Goal: Navigation & Orientation: Find specific page/section

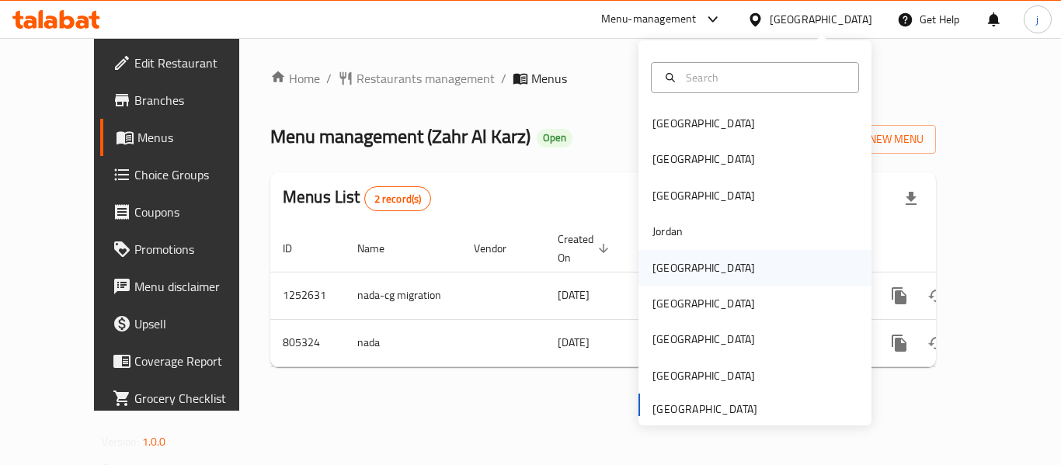
click at [658, 254] on div "[GEOGRAPHIC_DATA]" at bounding box center [703, 268] width 127 height 36
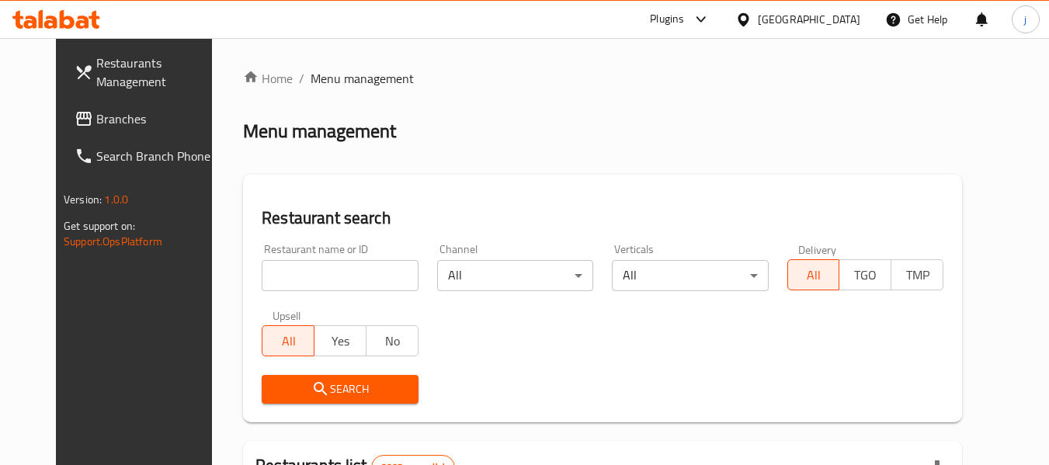
click at [96, 123] on span "Branches" at bounding box center [157, 118] width 123 height 19
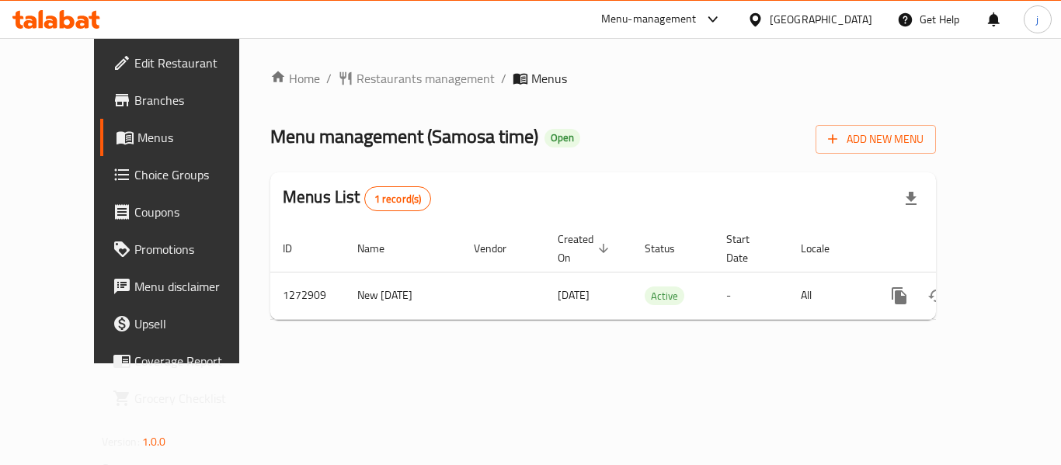
click at [825, 29] on div "[GEOGRAPHIC_DATA]" at bounding box center [810, 19] width 150 height 37
click at [760, 21] on icon at bounding box center [754, 18] width 11 height 13
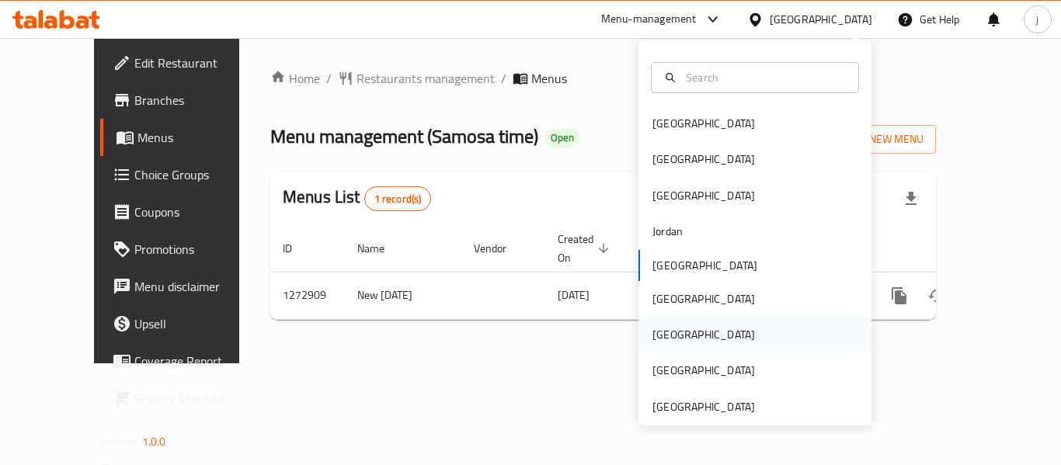
click at [652, 348] on div "[GEOGRAPHIC_DATA]" at bounding box center [703, 335] width 127 height 36
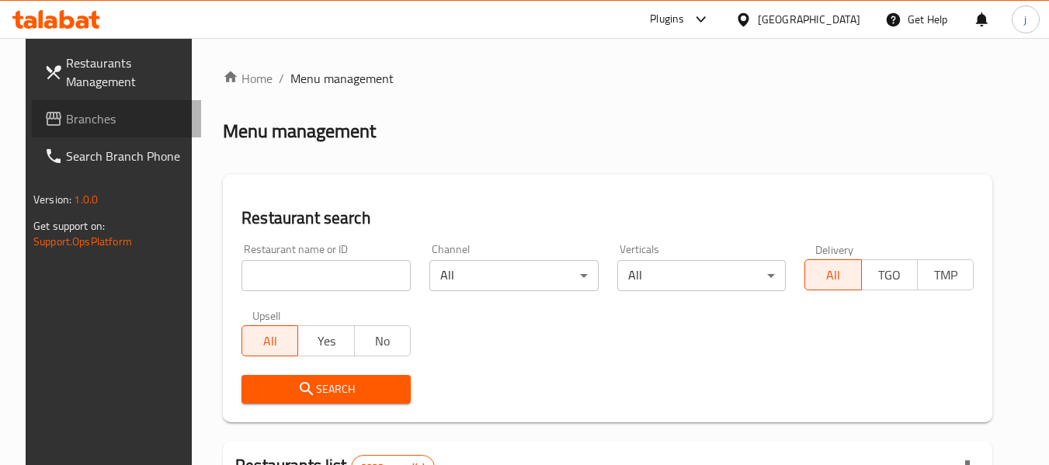
click at [82, 124] on span "Branches" at bounding box center [127, 118] width 123 height 19
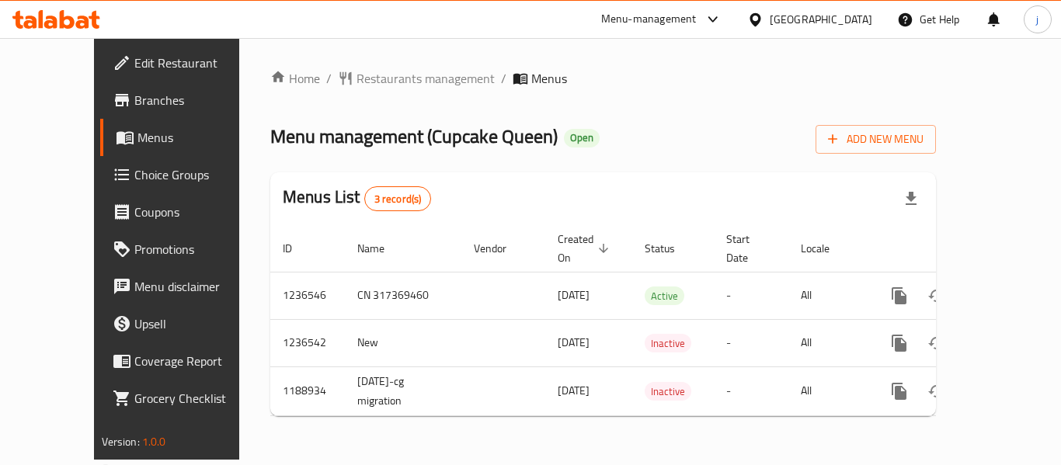
click at [770, 12] on div at bounding box center [758, 19] width 23 height 17
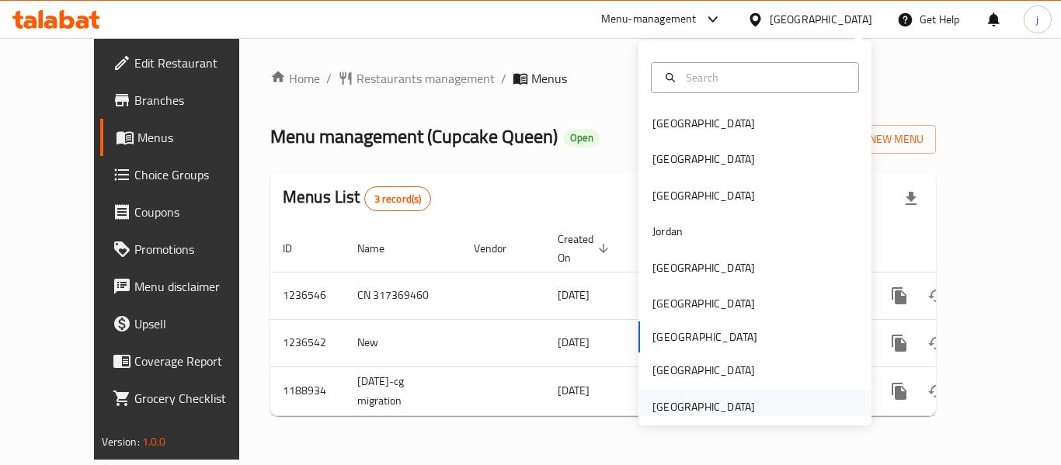
click at [698, 404] on div "[GEOGRAPHIC_DATA]" at bounding box center [703, 406] width 102 height 17
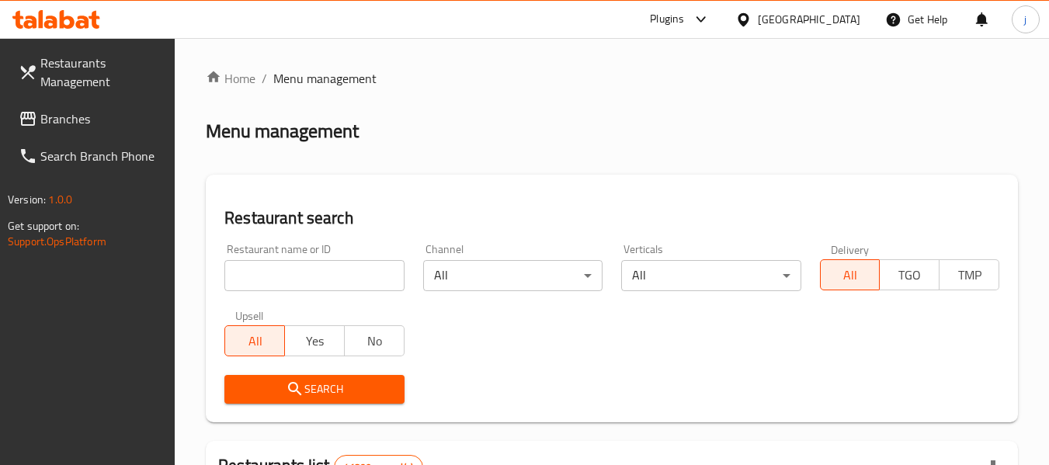
click at [101, 118] on span "Branches" at bounding box center [101, 118] width 123 height 19
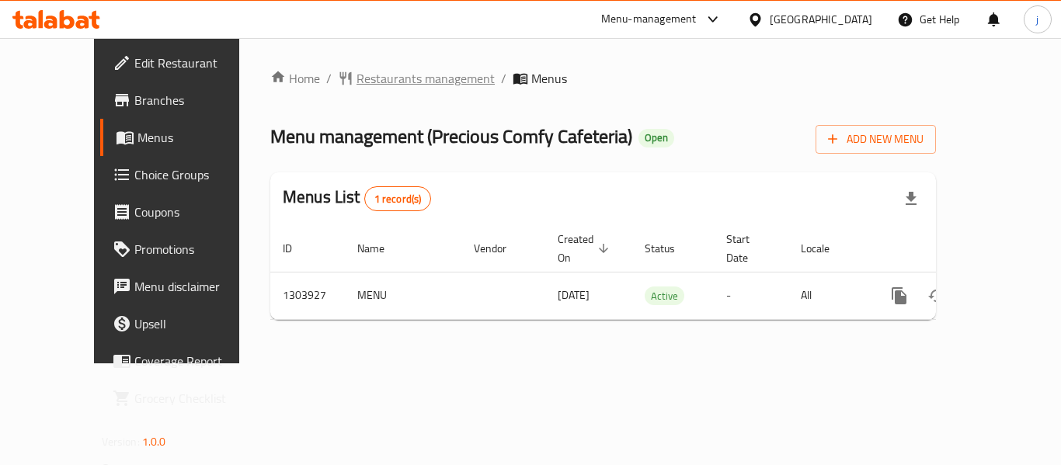
click at [364, 82] on span "Restaurants management" at bounding box center [425, 78] width 138 height 19
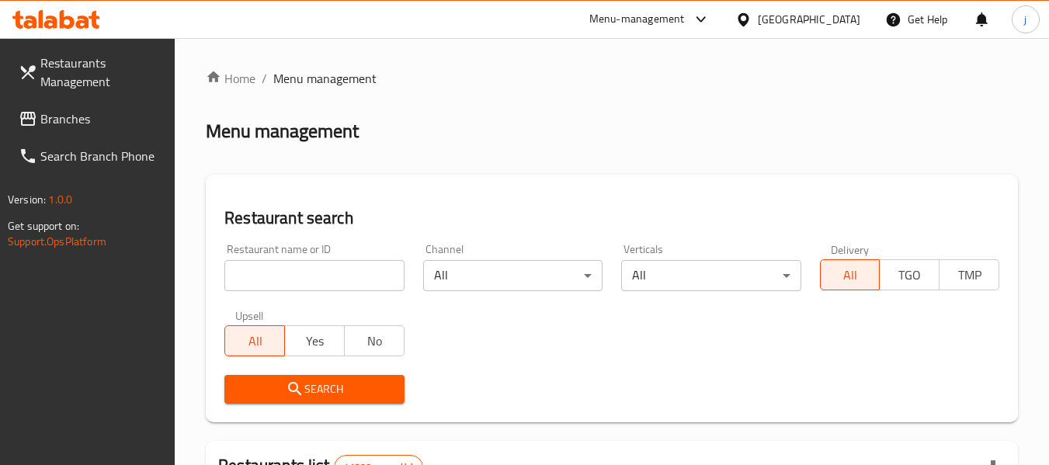
click at [123, 120] on span "Branches" at bounding box center [101, 118] width 123 height 19
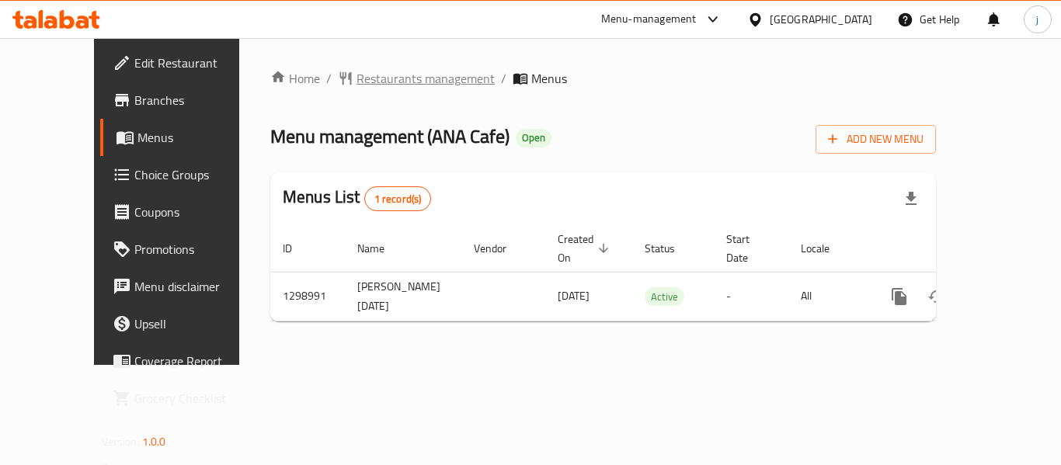
click at [375, 86] on span "Restaurants management" at bounding box center [425, 78] width 138 height 19
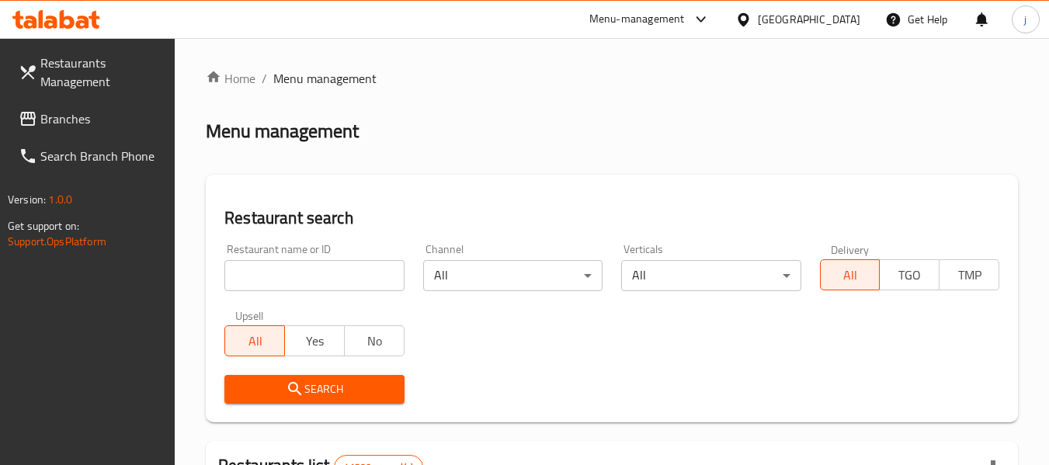
click at [105, 115] on span "Branches" at bounding box center [101, 118] width 123 height 19
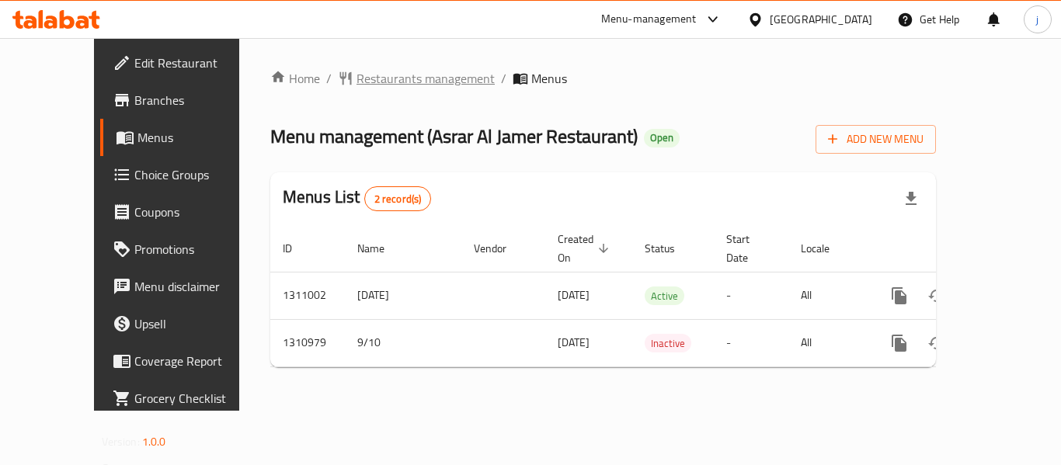
click at [386, 74] on span "Restaurants management" at bounding box center [425, 78] width 138 height 19
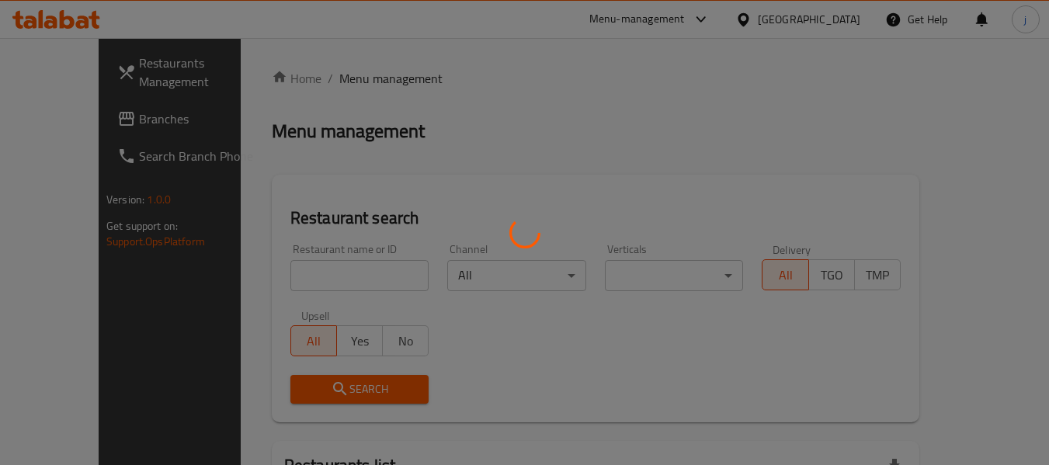
click at [59, 121] on div at bounding box center [524, 232] width 1049 height 465
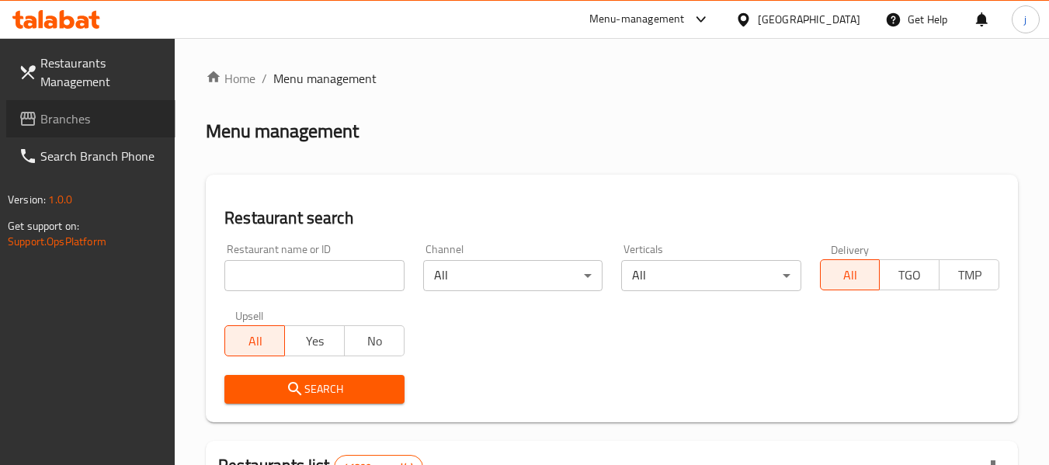
click at [95, 124] on span "Branches" at bounding box center [101, 118] width 123 height 19
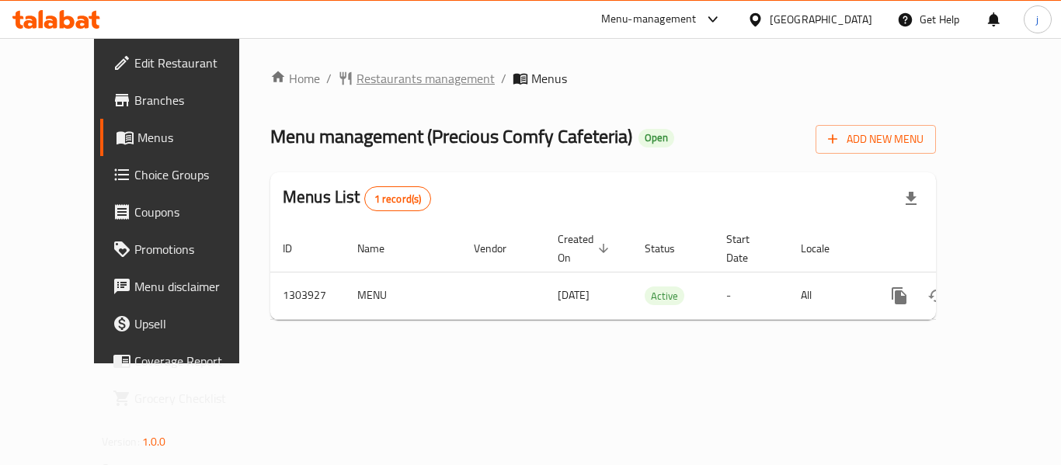
click at [394, 78] on span "Restaurants management" at bounding box center [425, 78] width 138 height 19
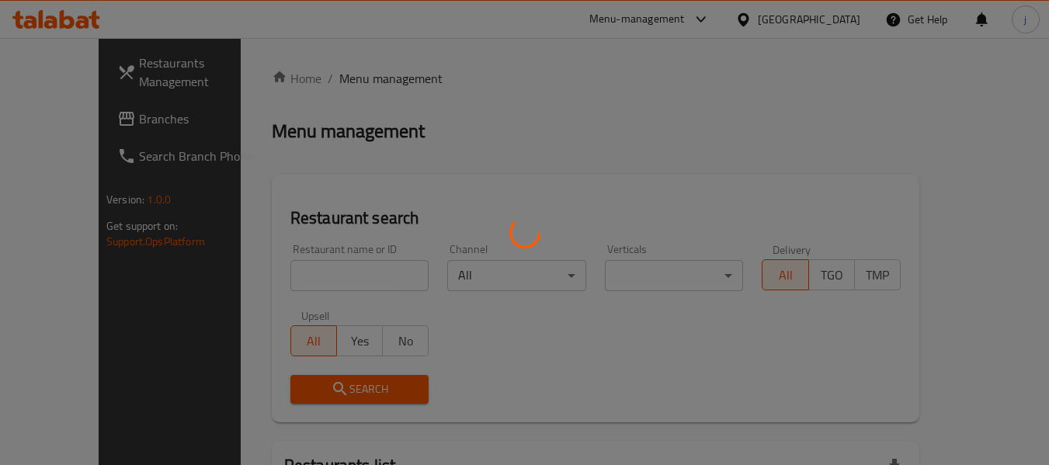
click at [57, 120] on div at bounding box center [524, 232] width 1049 height 465
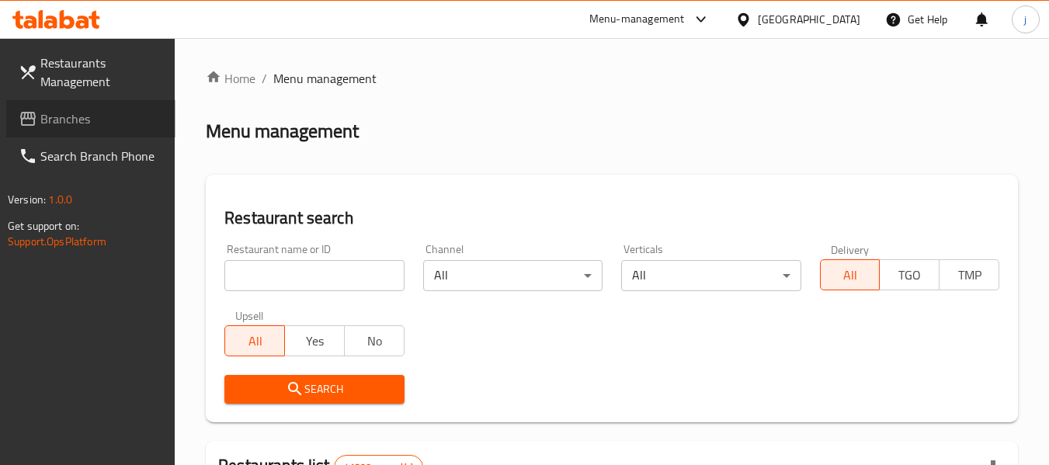
click at [57, 120] on span "Branches" at bounding box center [101, 118] width 123 height 19
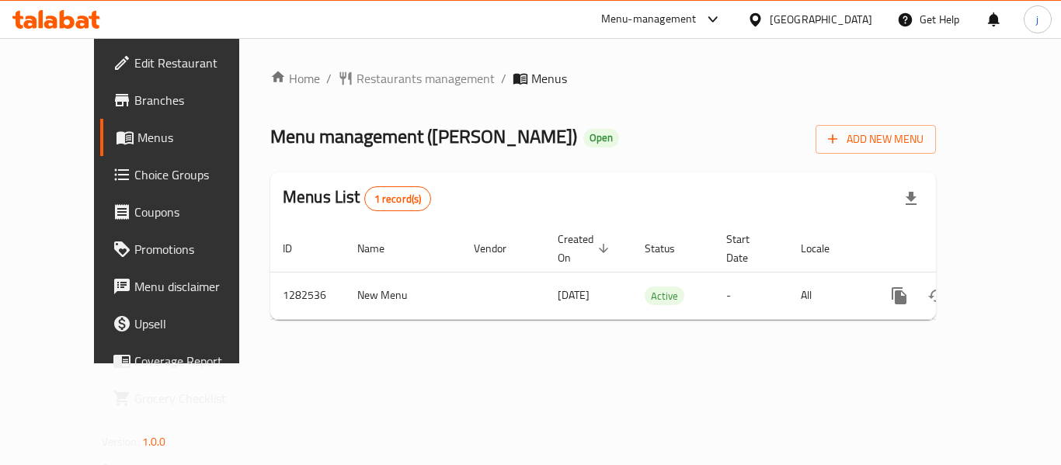
click at [772, 18] on div "[GEOGRAPHIC_DATA]" at bounding box center [821, 19] width 102 height 17
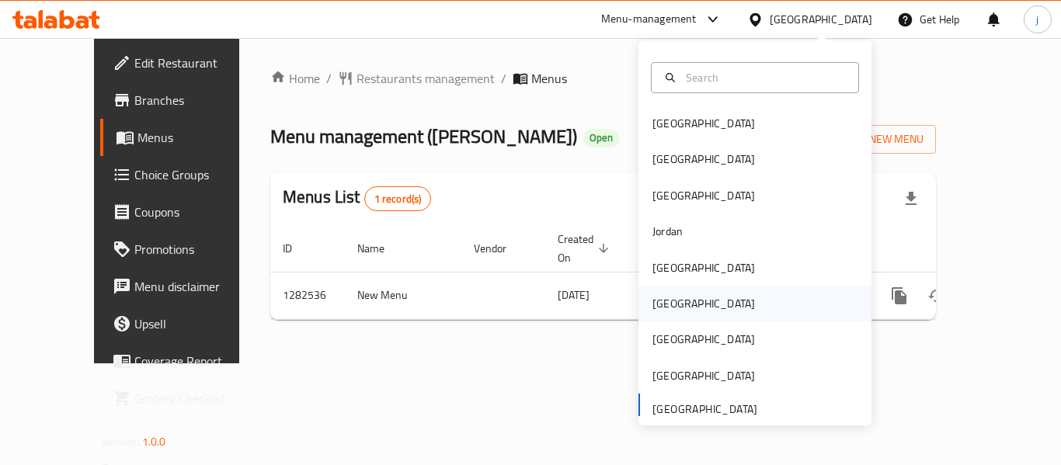
click at [667, 304] on div "[GEOGRAPHIC_DATA]" at bounding box center [703, 303] width 102 height 17
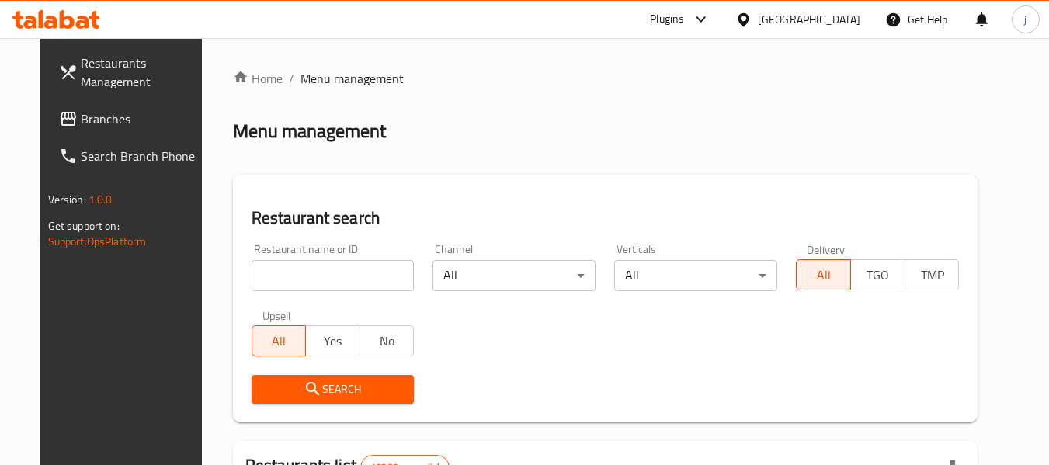
click at [81, 121] on span "Branches" at bounding box center [142, 118] width 123 height 19
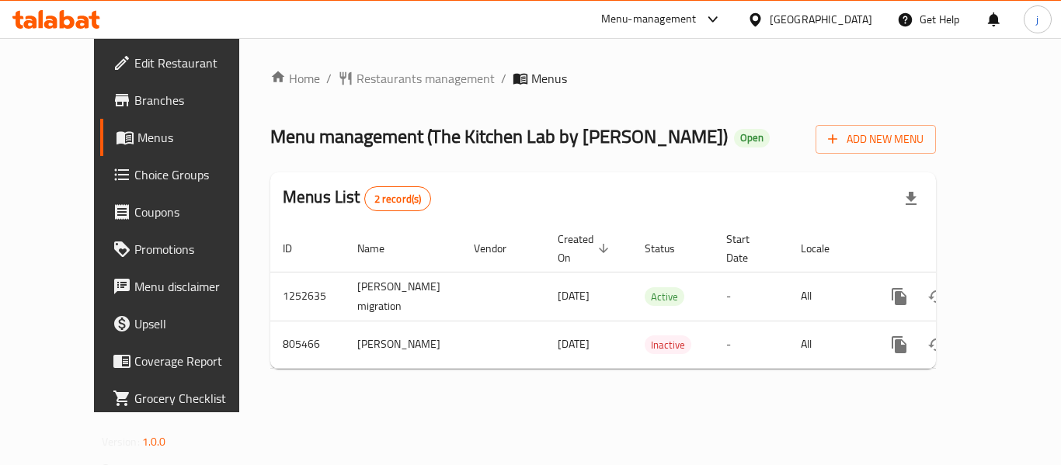
click at [763, 19] on icon at bounding box center [755, 20] width 16 height 16
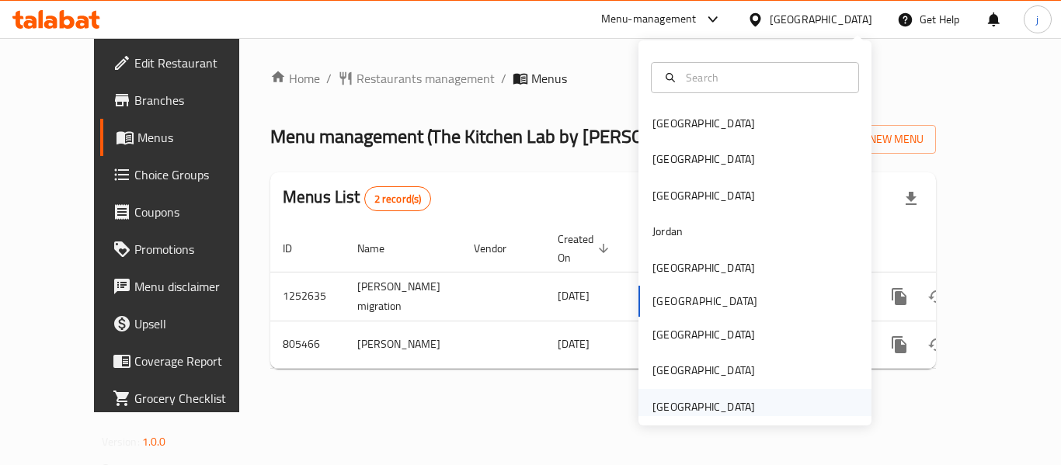
click at [728, 410] on div "[GEOGRAPHIC_DATA]" at bounding box center [703, 406] width 102 height 17
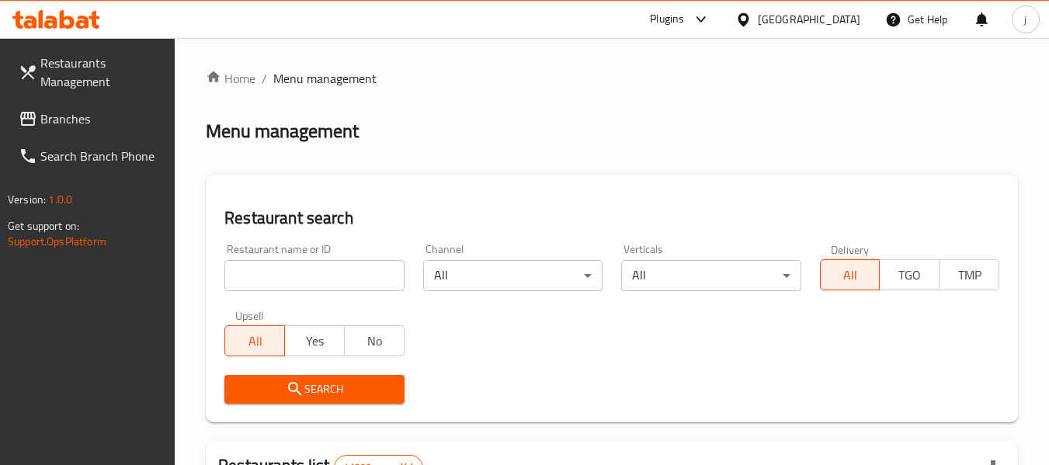
drag, startPoint x: 122, startPoint y: 120, endPoint x: 58, endPoint y: 120, distance: 63.7
click at [122, 120] on span "Branches" at bounding box center [101, 118] width 123 height 19
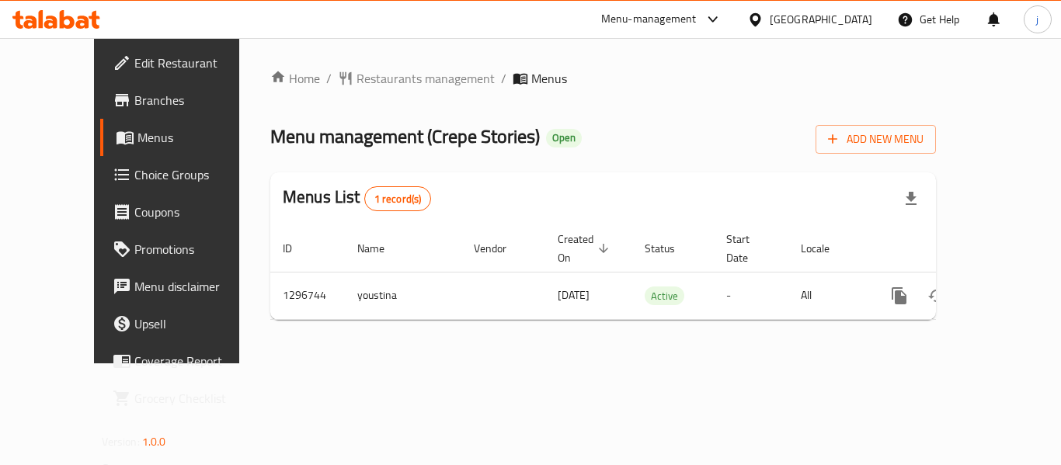
click at [751, 22] on icon at bounding box center [755, 20] width 16 height 16
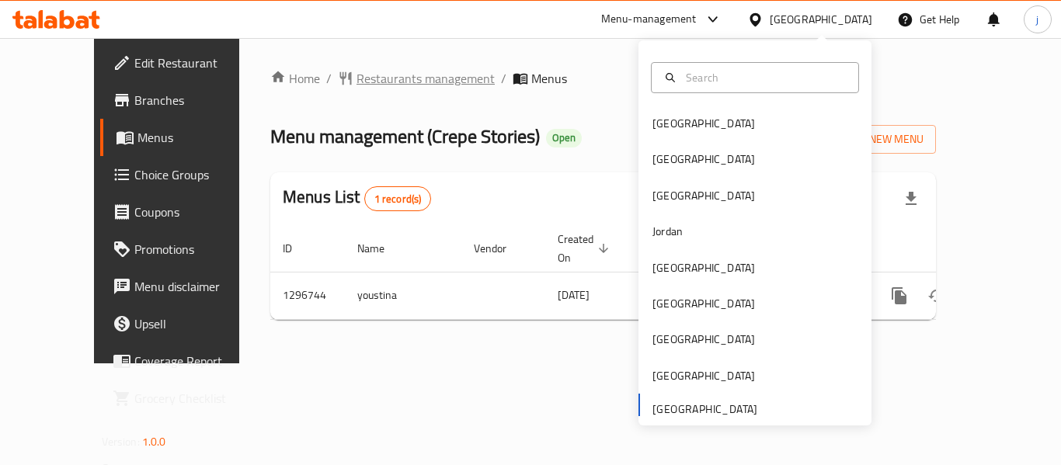
click at [356, 80] on span "Restaurants management" at bounding box center [425, 78] width 138 height 19
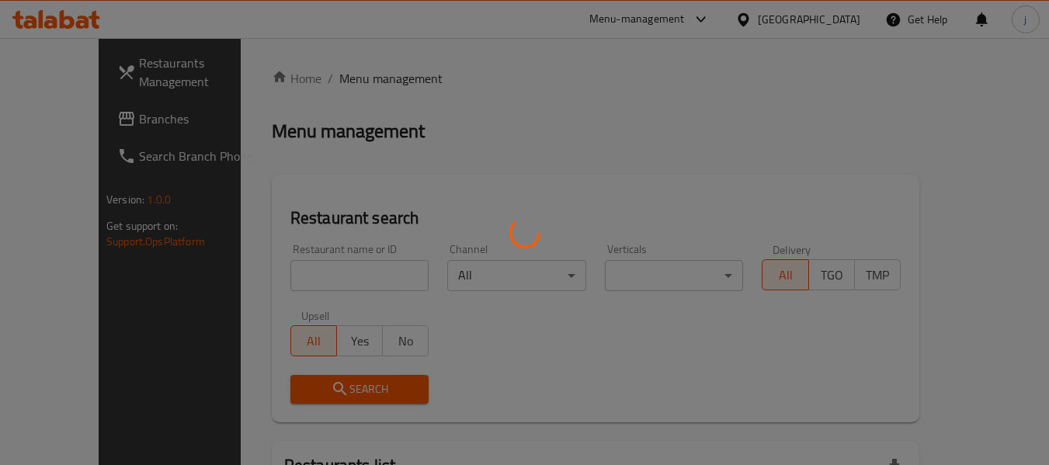
click at [73, 114] on div at bounding box center [524, 232] width 1049 height 465
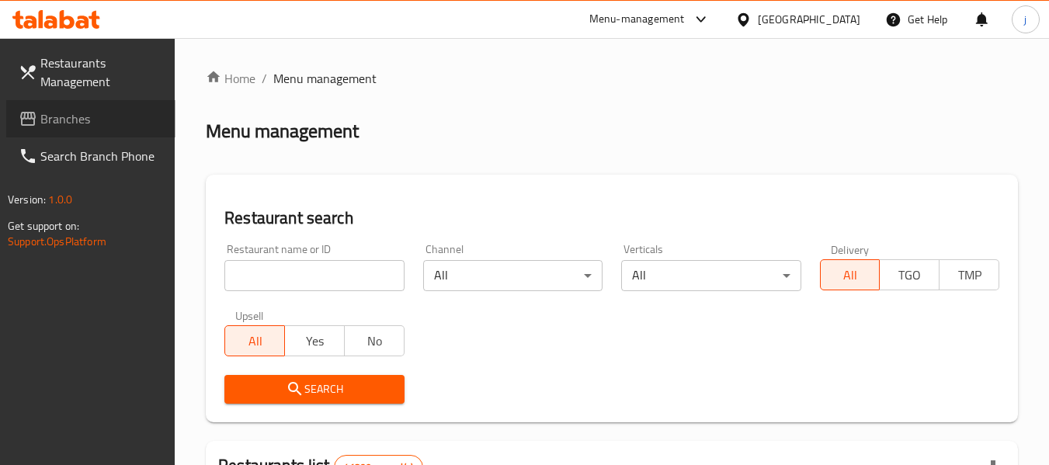
click at [73, 114] on span "Branches" at bounding box center [101, 118] width 123 height 19
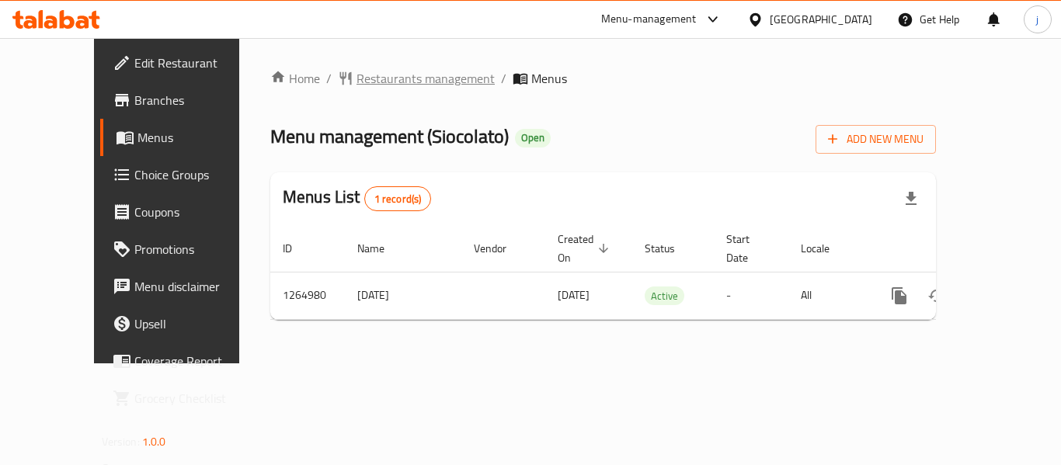
click at [397, 82] on span "Restaurants management" at bounding box center [425, 78] width 138 height 19
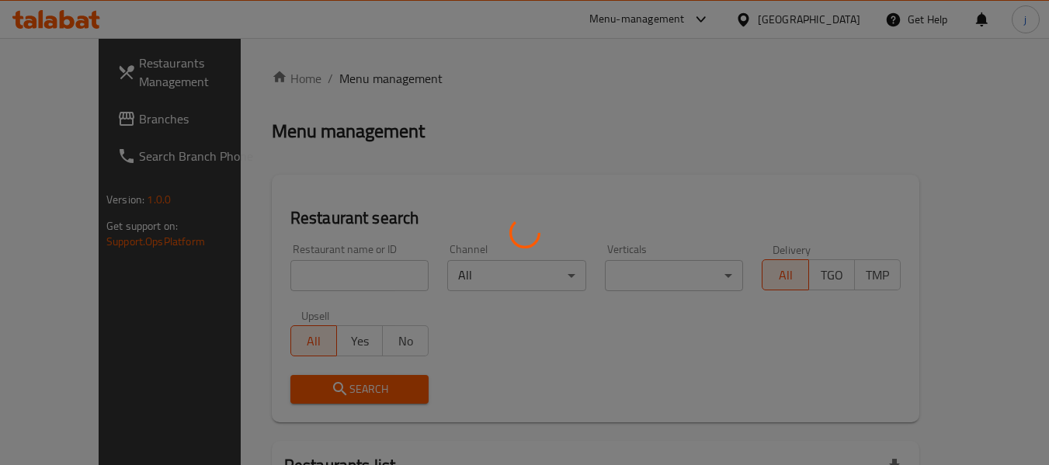
click at [81, 121] on div at bounding box center [524, 232] width 1049 height 465
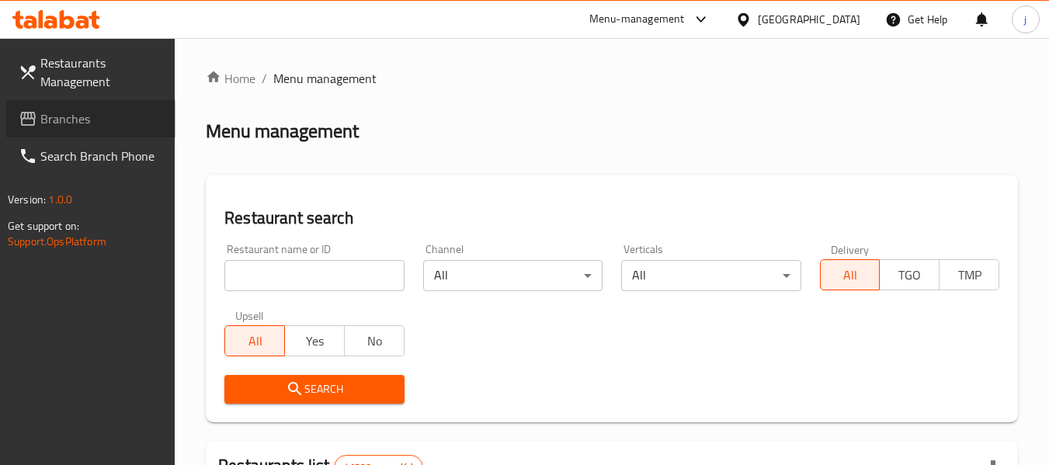
click at [81, 121] on span "Branches" at bounding box center [101, 118] width 123 height 19
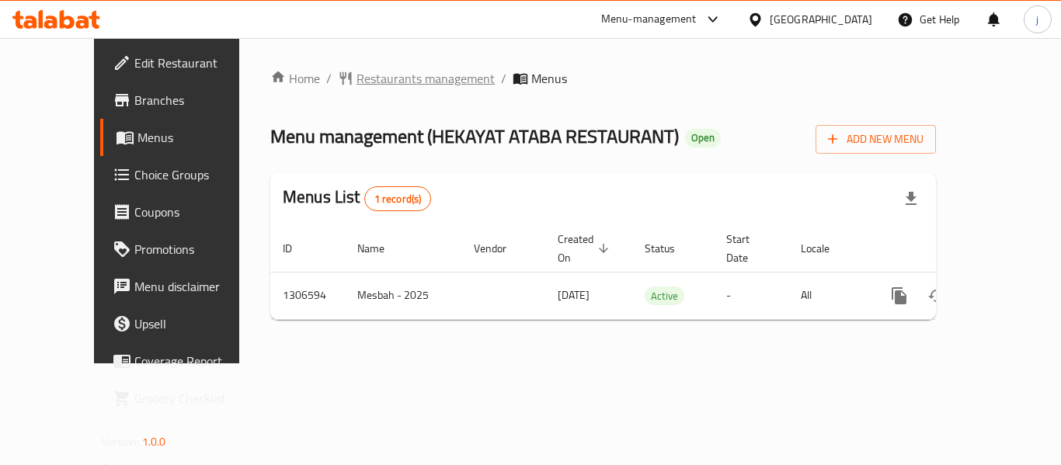
click at [356, 75] on span "Restaurants management" at bounding box center [425, 78] width 138 height 19
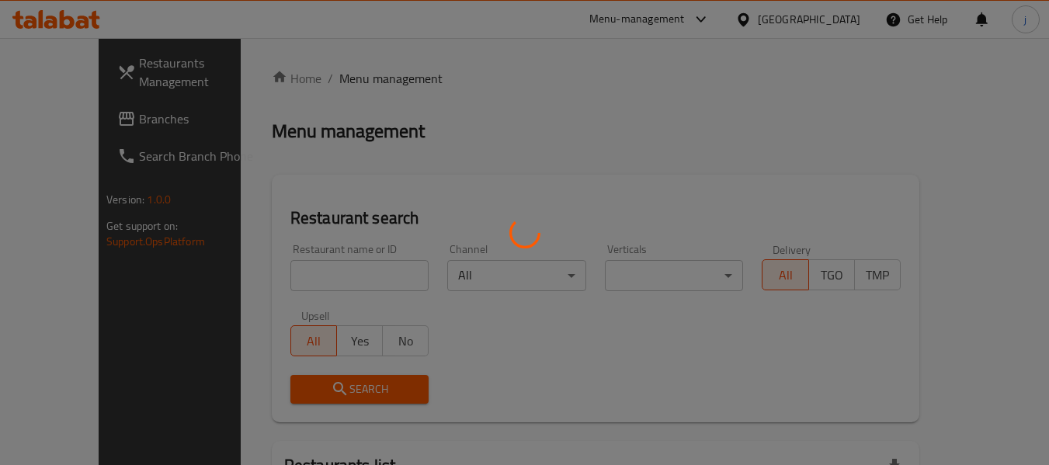
click at [111, 125] on div at bounding box center [524, 232] width 1049 height 465
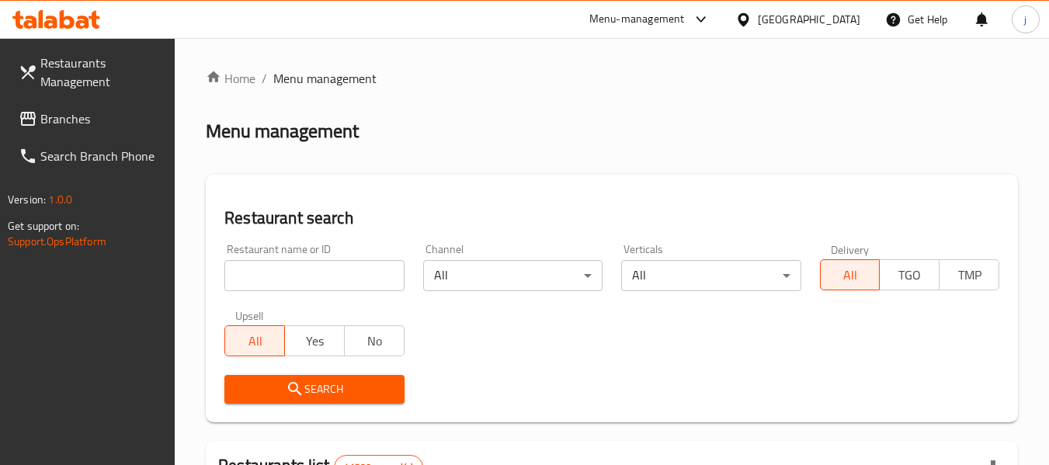
click at [111, 125] on span "Branches" at bounding box center [101, 118] width 123 height 19
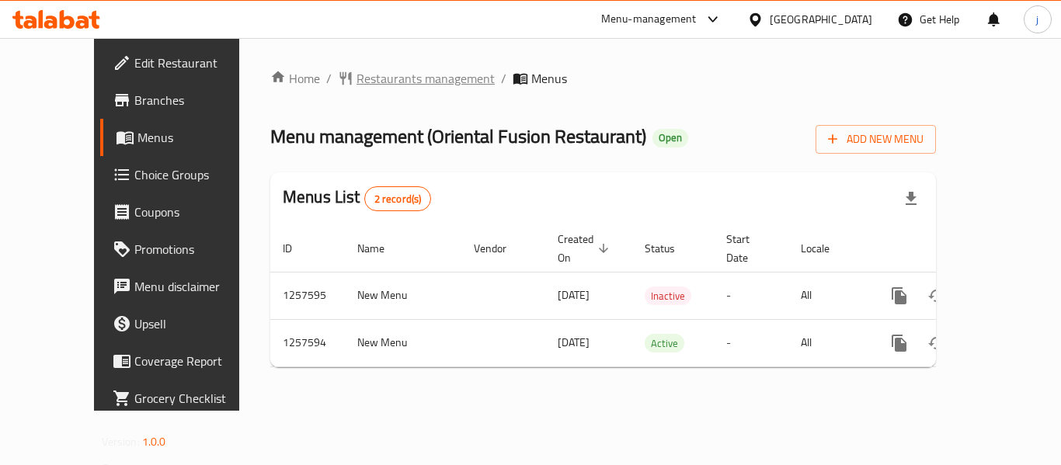
click at [364, 80] on span "Restaurants management" at bounding box center [425, 78] width 138 height 19
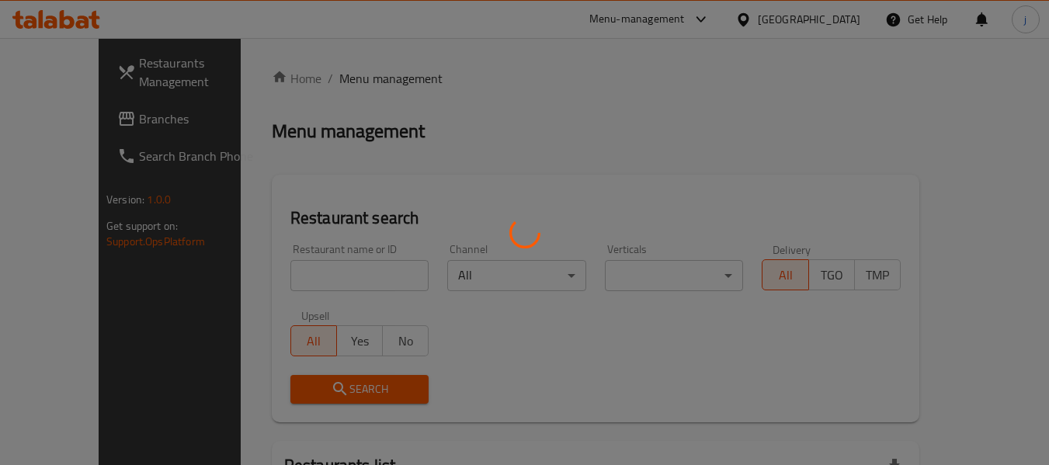
click at [64, 115] on div at bounding box center [524, 232] width 1049 height 465
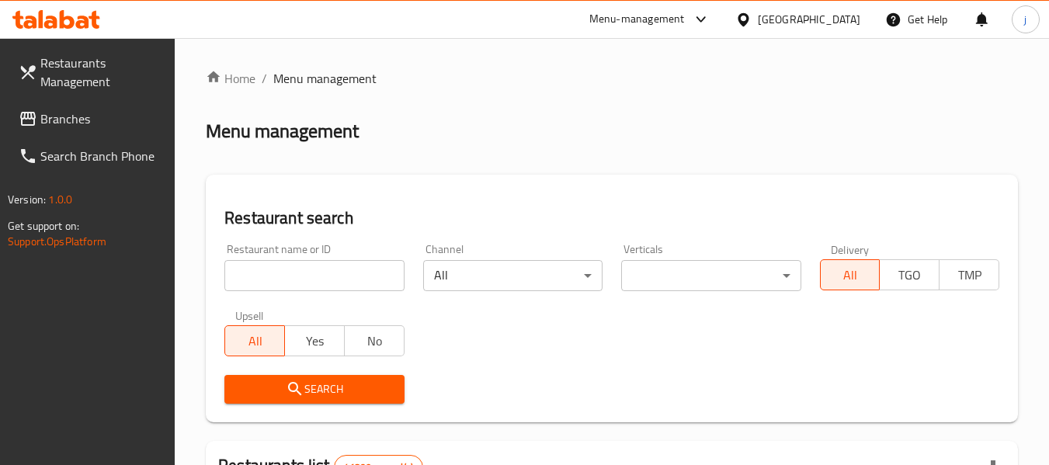
click at [64, 115] on span "Branches" at bounding box center [101, 118] width 123 height 19
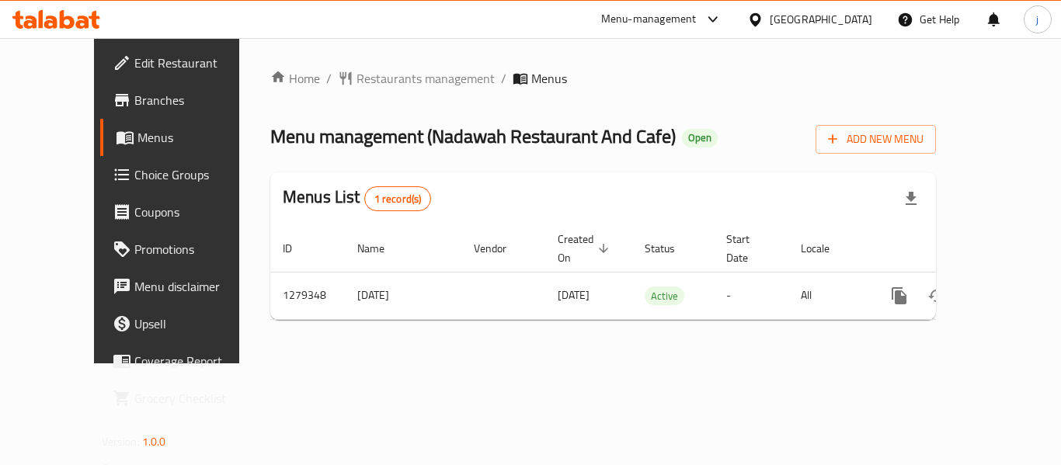
click at [751, 24] on icon at bounding box center [755, 20] width 16 height 16
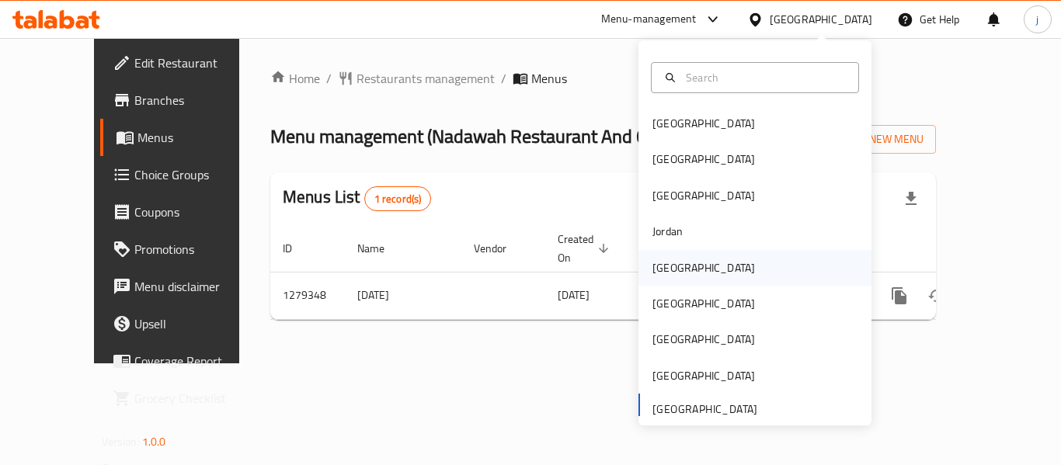
click at [655, 272] on div "[GEOGRAPHIC_DATA]" at bounding box center [703, 267] width 102 height 17
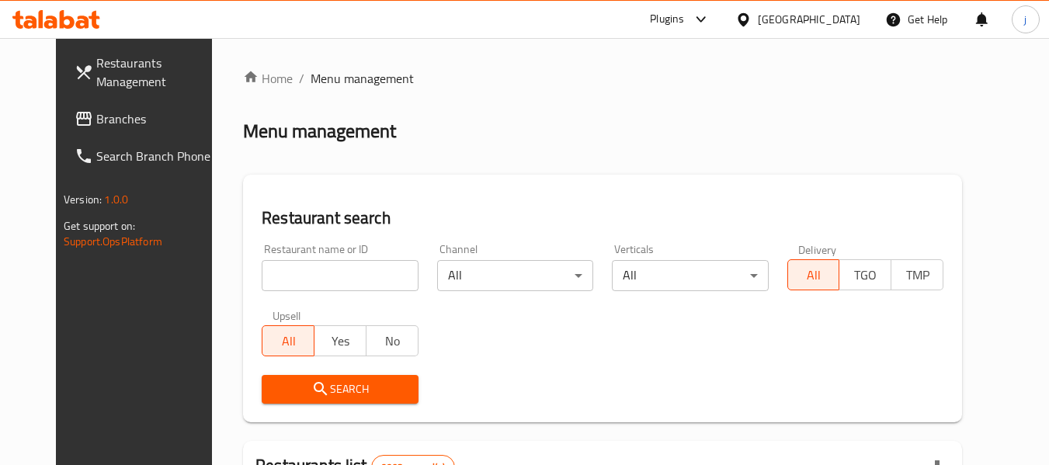
click at [62, 106] on link "Branches" at bounding box center [146, 118] width 169 height 37
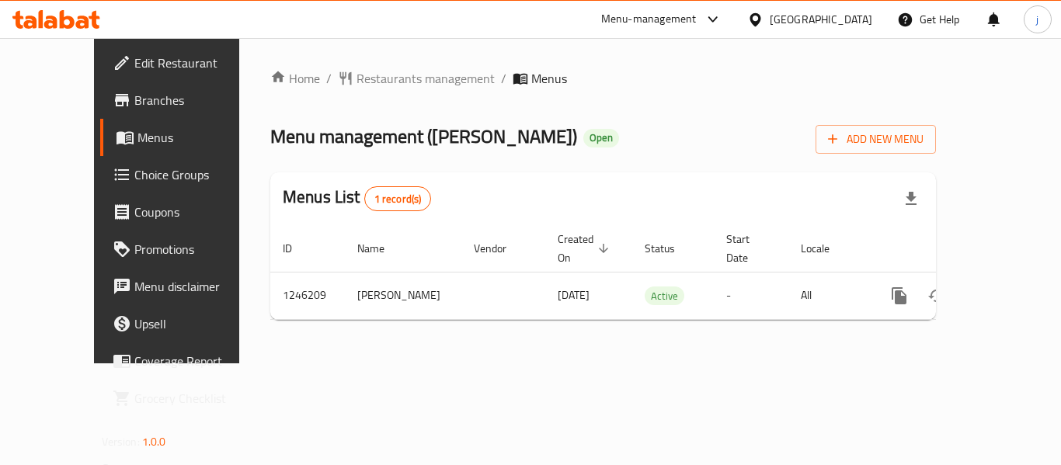
click at [839, 19] on div "[GEOGRAPHIC_DATA]" at bounding box center [821, 19] width 102 height 17
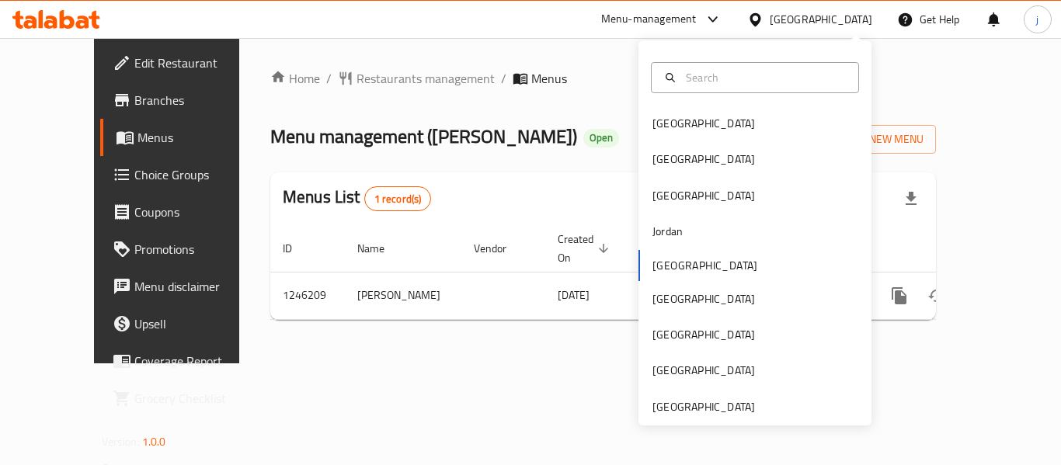
click at [479, 134] on div "Menu management ( Hazan ) Open Add New Menu" at bounding box center [602, 136] width 665 height 35
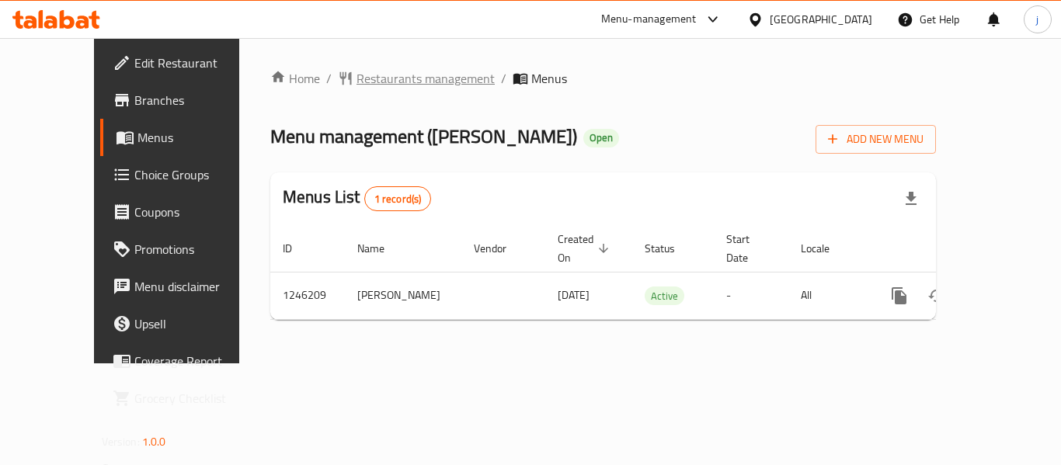
click at [356, 75] on span "Restaurants management" at bounding box center [425, 78] width 138 height 19
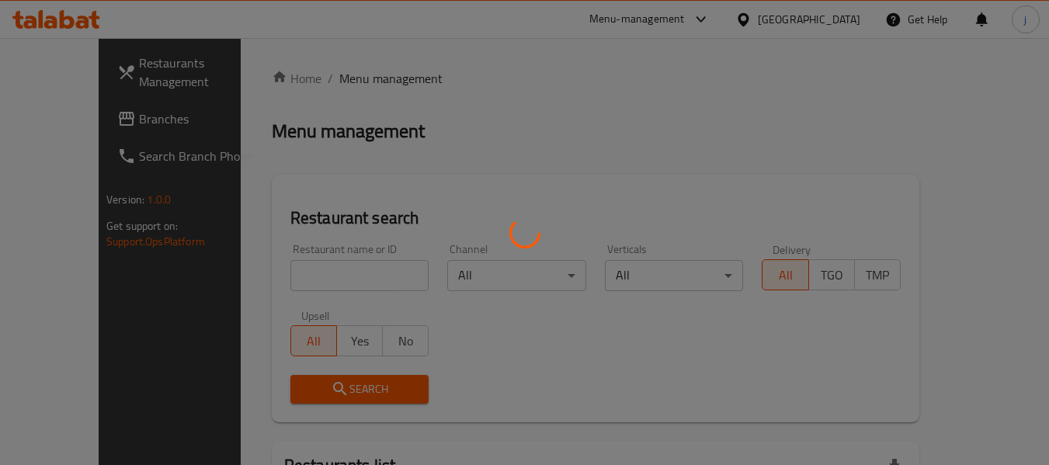
click at [77, 131] on div at bounding box center [524, 232] width 1049 height 465
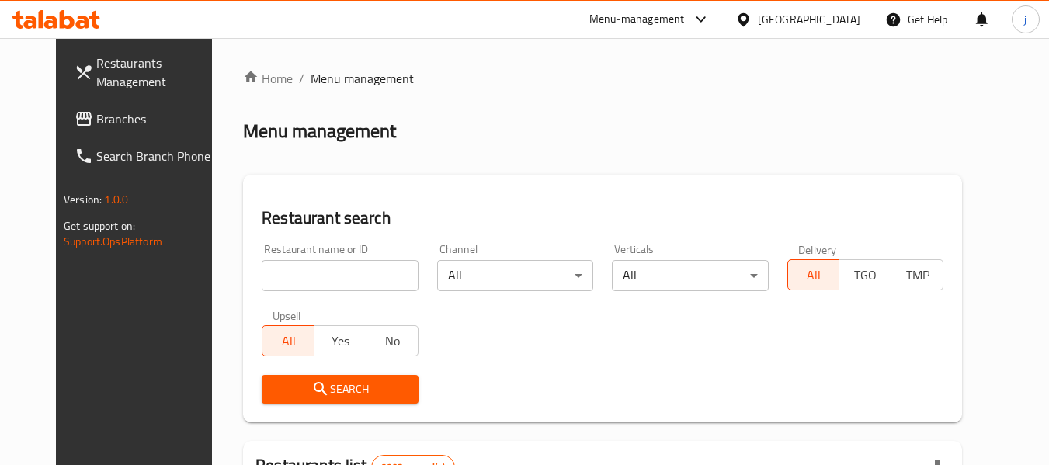
click at [77, 131] on link "Branches" at bounding box center [146, 118] width 169 height 37
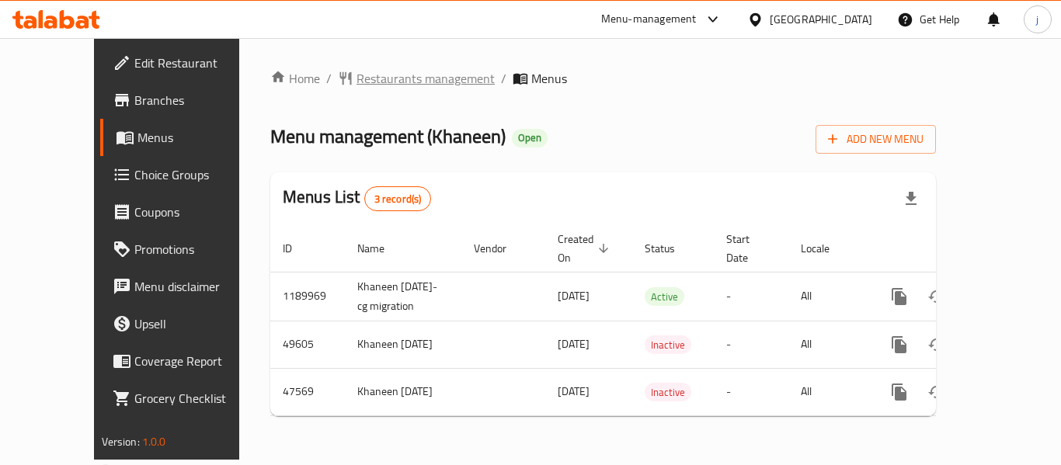
click at [395, 80] on span "Restaurants management" at bounding box center [425, 78] width 138 height 19
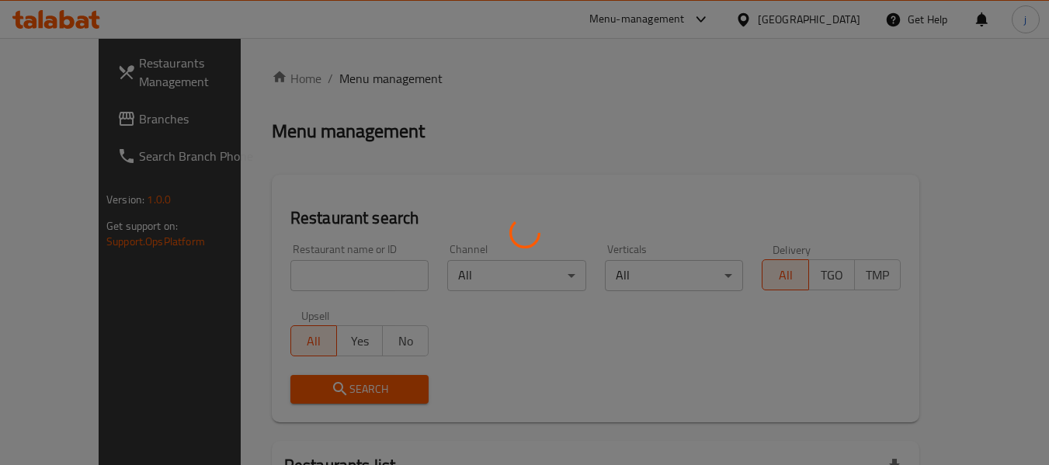
click at [122, 109] on div at bounding box center [524, 232] width 1049 height 465
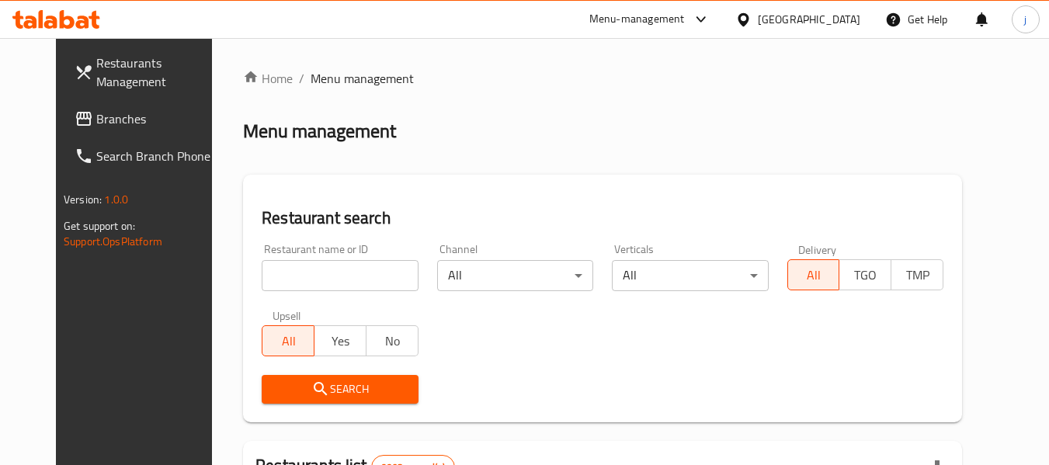
click at [109, 115] on span "Branches" at bounding box center [157, 118] width 123 height 19
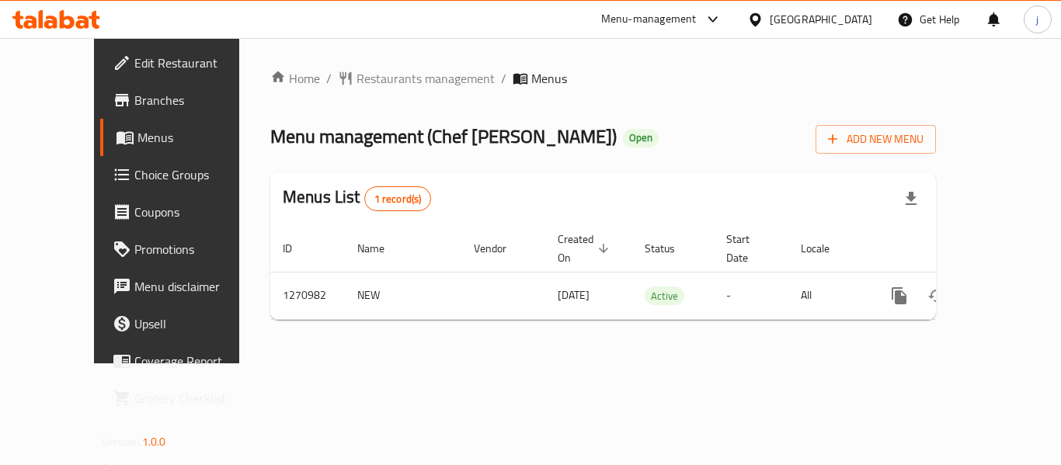
click at [763, 20] on icon at bounding box center [755, 20] width 16 height 16
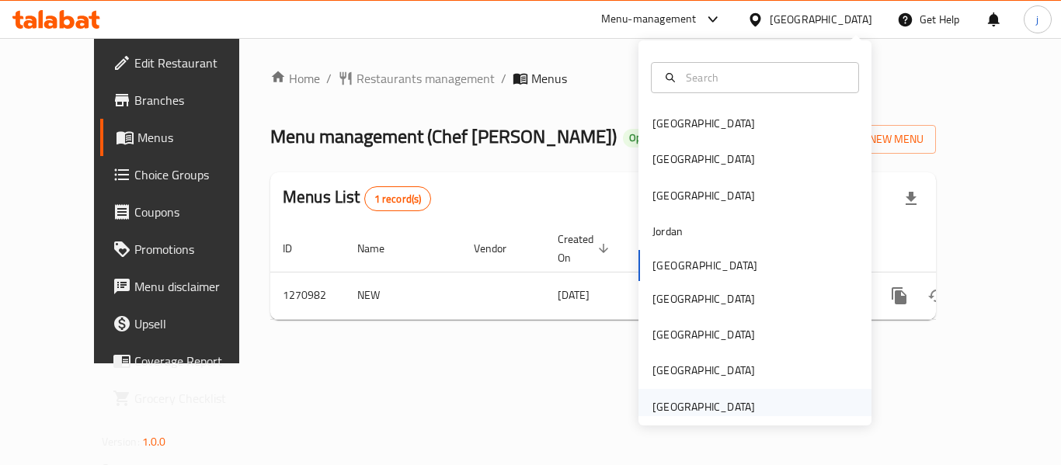
click at [707, 407] on div "United Arab Emirates" at bounding box center [703, 406] width 102 height 17
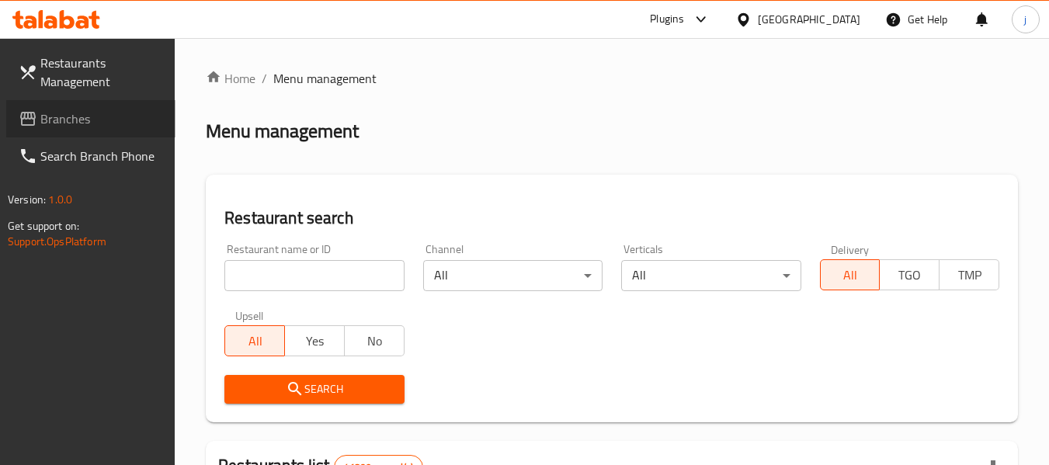
click at [50, 134] on link "Branches" at bounding box center [90, 118] width 169 height 37
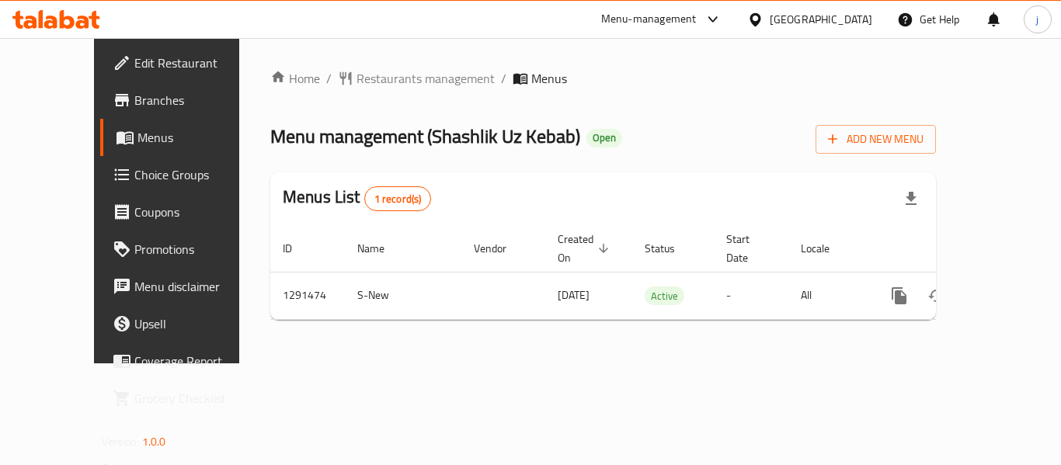
click at [756, 8] on div "[GEOGRAPHIC_DATA]" at bounding box center [810, 19] width 150 height 37
click at [758, 19] on icon at bounding box center [755, 20] width 16 height 16
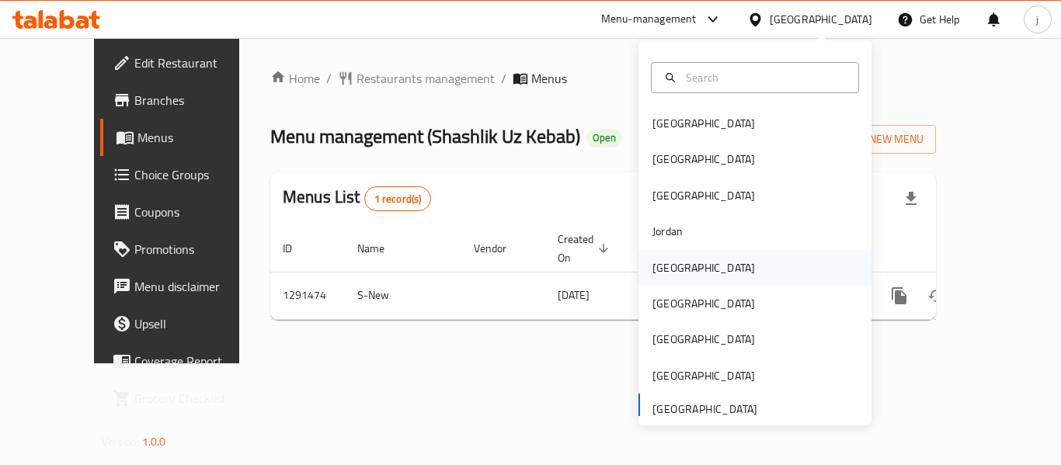
click at [653, 261] on div "[GEOGRAPHIC_DATA]" at bounding box center [703, 267] width 102 height 17
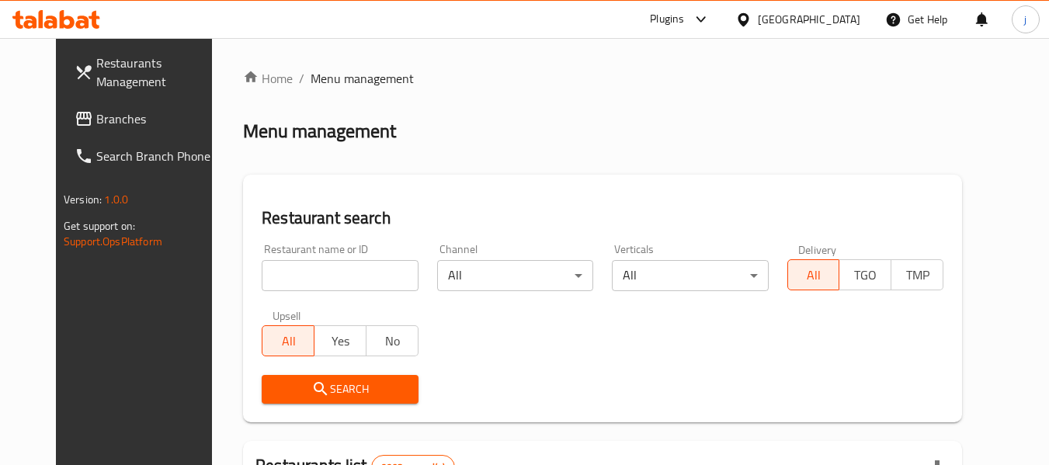
click at [123, 132] on link "Branches" at bounding box center [146, 118] width 169 height 37
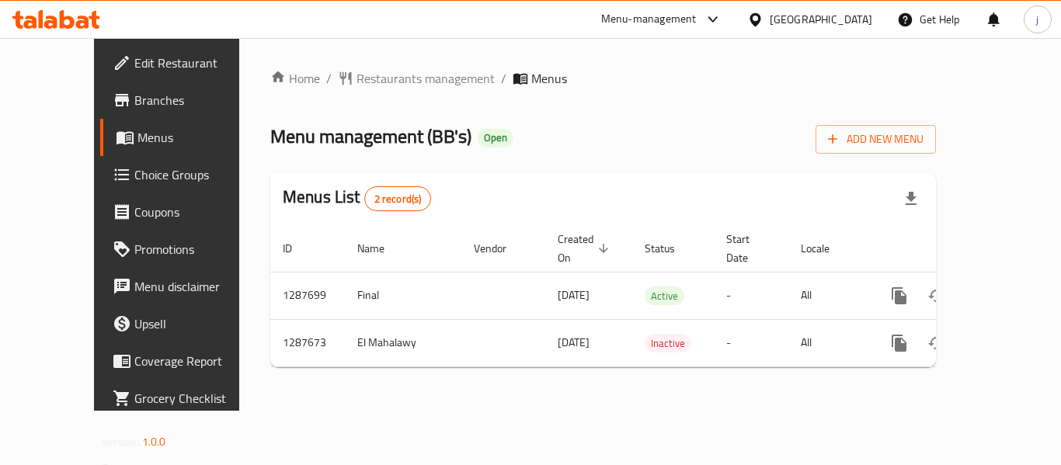
click at [763, 20] on icon at bounding box center [755, 20] width 16 height 16
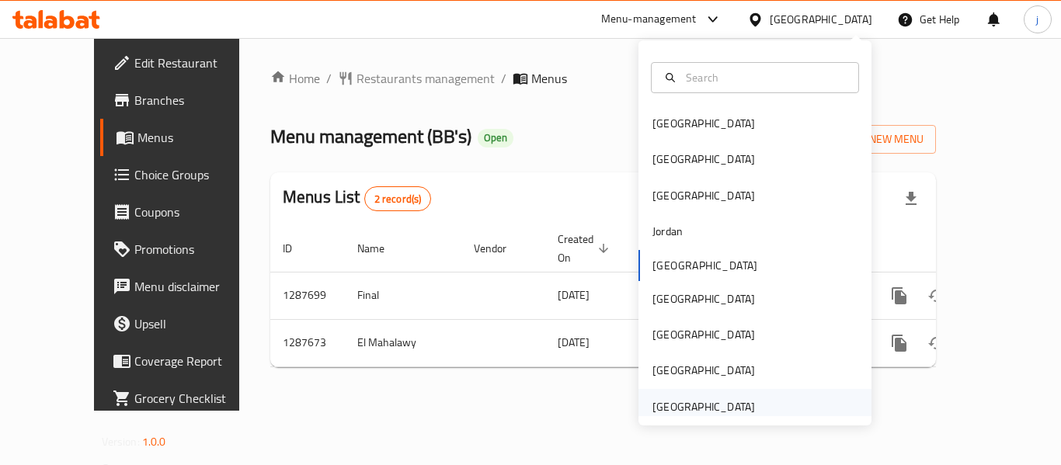
click at [700, 401] on div "[GEOGRAPHIC_DATA]" at bounding box center [703, 406] width 102 height 17
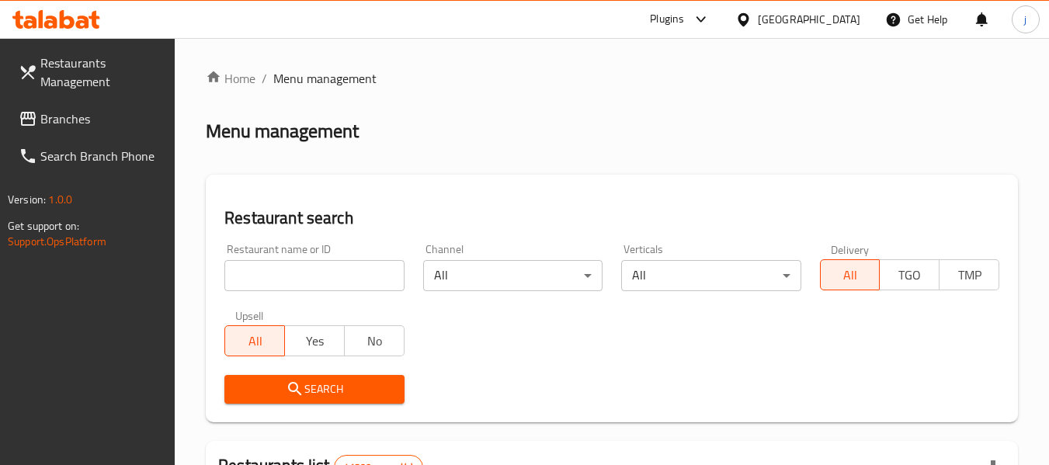
click at [79, 110] on span "Branches" at bounding box center [101, 118] width 123 height 19
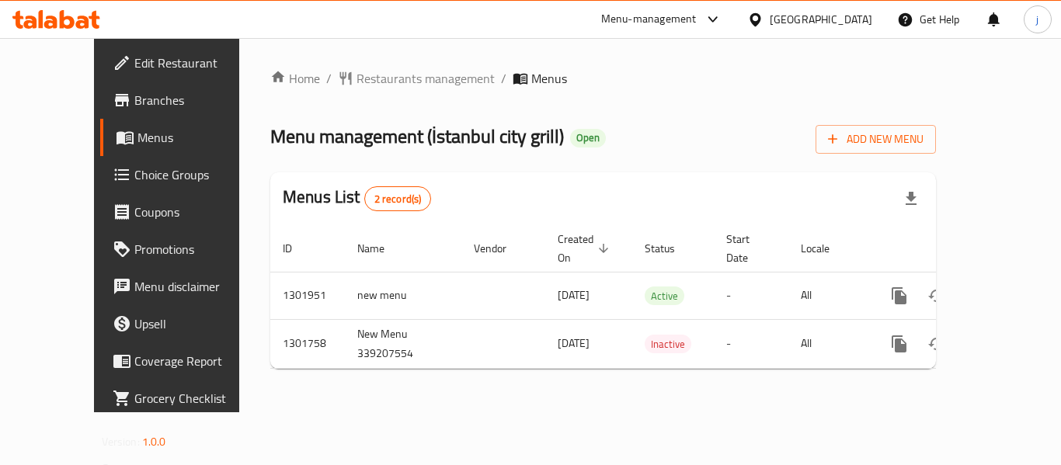
click at [758, 16] on icon at bounding box center [755, 20] width 16 height 16
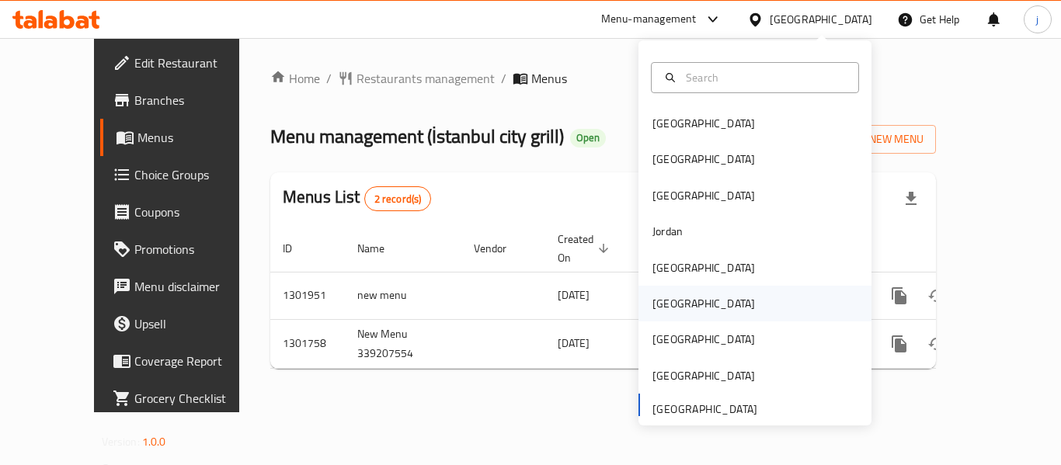
click at [652, 311] on div "[GEOGRAPHIC_DATA]" at bounding box center [703, 303] width 102 height 17
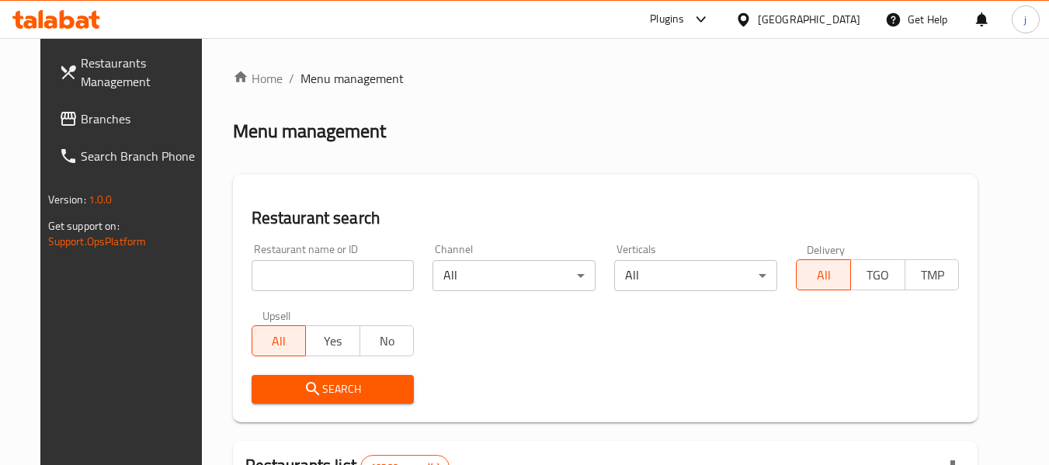
click at [115, 117] on span "Branches" at bounding box center [142, 118] width 123 height 19
